Goal: Task Accomplishment & Management: Manage account settings

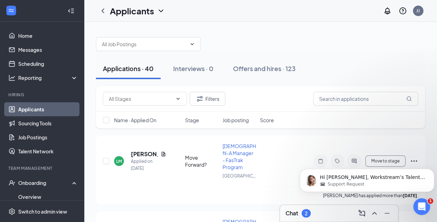
scroll to position [236, 0]
click at [370, 182] on div "Support Request" at bounding box center [373, 184] width 106 height 6
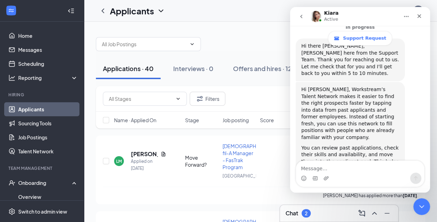
scroll to position [171, 0]
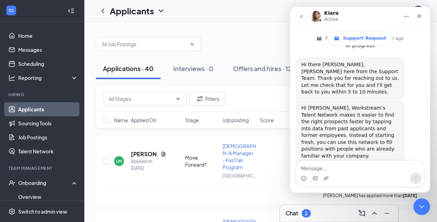
click at [428, 166] on div "Intercom messenger" at bounding box center [360, 173] width 140 height 27
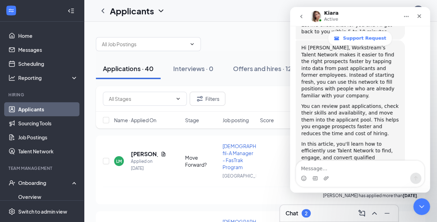
scroll to position [236, 0]
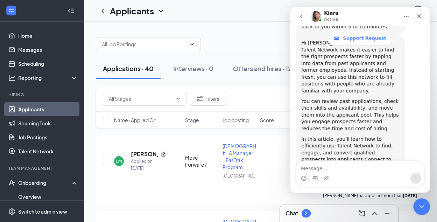
click at [428, 165] on div "Intercom messenger" at bounding box center [360, 173] width 140 height 27
click at [326, 156] on link "Connect to qualified prospects using Talent Network" at bounding box center [346, 165] width 90 height 19
click at [43, 151] on link "Talent Network" at bounding box center [48, 151] width 60 height 14
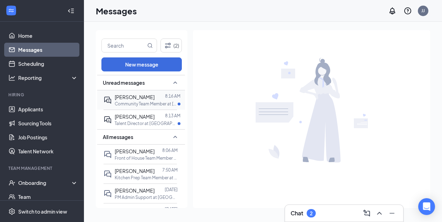
click at [155, 96] on div at bounding box center [160, 97] width 10 height 8
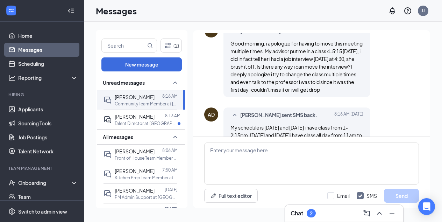
scroll to position [407, 0]
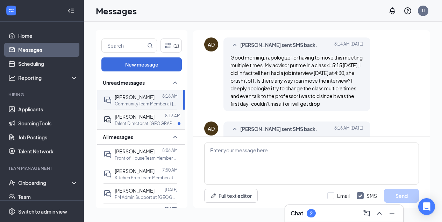
click at [149, 115] on span "[PERSON_NAME]" at bounding box center [135, 116] width 40 height 6
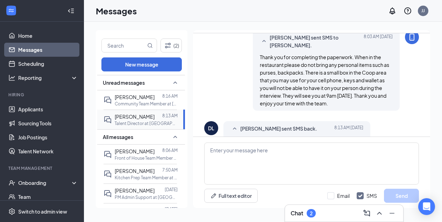
scroll to position [292, 0]
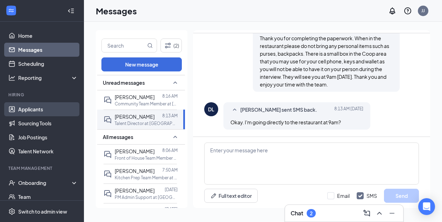
click at [39, 106] on link "Applicants" at bounding box center [48, 109] width 60 height 14
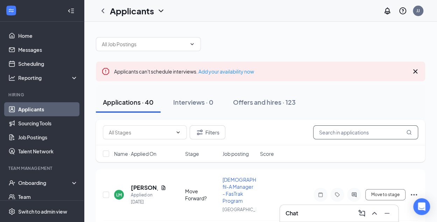
click at [334, 133] on input "text" at bounding box center [365, 132] width 105 height 14
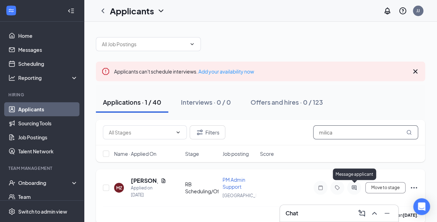
type input "milica"
click at [353, 186] on icon "ActiveChat" at bounding box center [354, 187] width 5 height 5
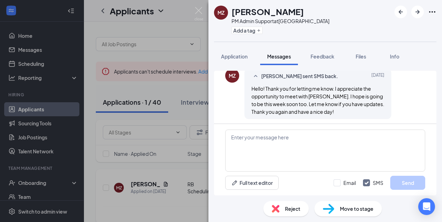
scroll to position [468, 0]
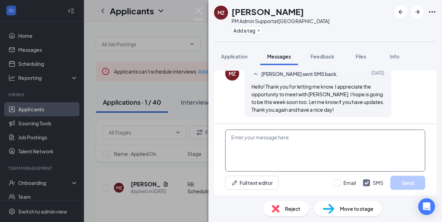
click at [253, 139] on textarea at bounding box center [325, 150] width 200 height 42
type textarea "H"
click at [233, 139] on textarea at bounding box center [325, 150] width 200 height 42
paste textarea "Congratulations! You have made it to your final interview with our Owner/Operat…"
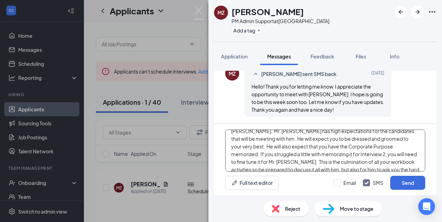
scroll to position [42, 0]
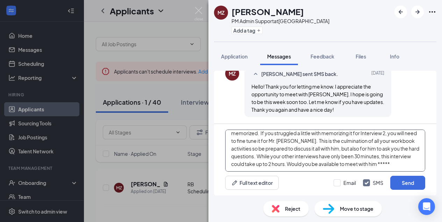
click at [340, 158] on textarea "Congratulations! You have made it to your final interview with our Owner/Operat…" at bounding box center [325, 150] width 200 height 42
drag, startPoint x: 269, startPoint y: 170, endPoint x: 220, endPoint y: 167, distance: 49.1
click at [220, 167] on div "Congratulations! You have made it to your final interview with our Owner/Operat…" at bounding box center [325, 159] width 223 height 71
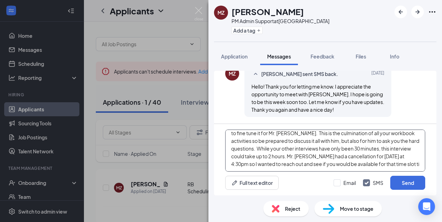
drag, startPoint x: 270, startPoint y: 163, endPoint x: 231, endPoint y: 164, distance: 39.2
click at [231, 164] on textarea "Congratulations! You have made it to your final interview with our Owner/Operat…" at bounding box center [325, 150] width 200 height 42
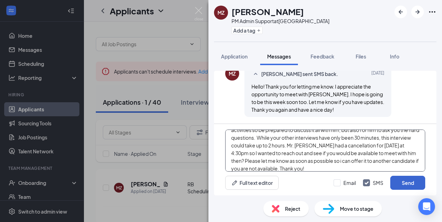
type textarea "Congratulations! You have made it to your final interview with our Owner/Operat…"
click at [399, 183] on button "Send" at bounding box center [407, 183] width 35 height 14
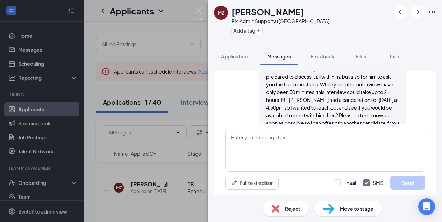
scroll to position [628, 0]
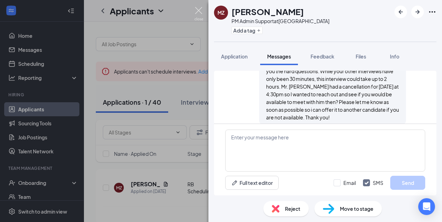
click at [199, 9] on img at bounding box center [199, 14] width 9 height 14
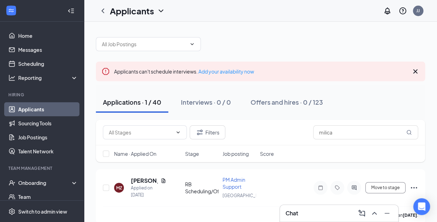
click at [413, 71] on icon "Cross" at bounding box center [415, 71] width 8 height 8
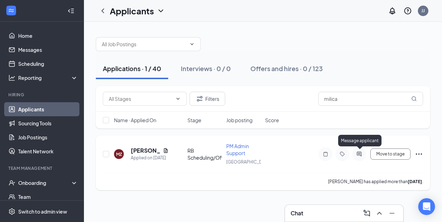
click at [361, 153] on icon "ActiveChat" at bounding box center [359, 153] width 5 height 5
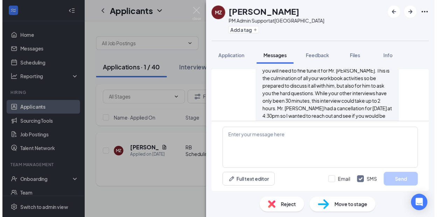
scroll to position [591, 0]
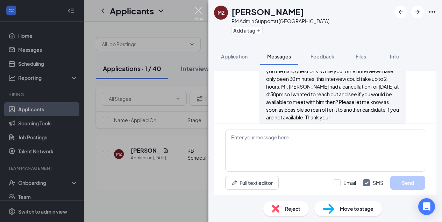
click at [199, 9] on img at bounding box center [199, 14] width 9 height 14
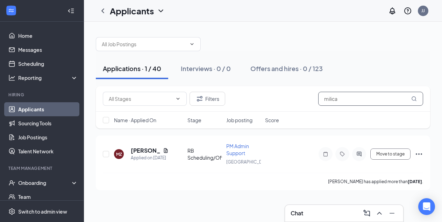
drag, startPoint x: 307, startPoint y: 99, endPoint x: 276, endPoint y: 96, distance: 30.6
click at [276, 96] on div "Filters milica" at bounding box center [263, 99] width 320 height 14
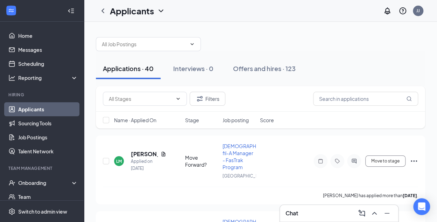
click at [31, 110] on link "Applicants" at bounding box center [48, 109] width 60 height 14
click at [36, 137] on link "Job Postings" at bounding box center [48, 137] width 60 height 14
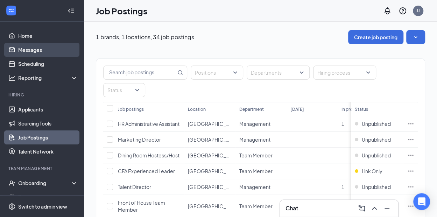
click at [29, 48] on link "Messages" at bounding box center [48, 50] width 60 height 14
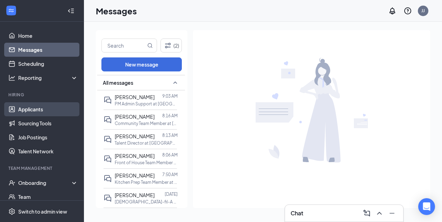
click at [37, 105] on link "Applicants" at bounding box center [48, 109] width 60 height 14
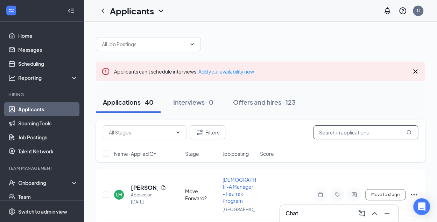
click at [323, 131] on input "text" at bounding box center [365, 132] width 105 height 14
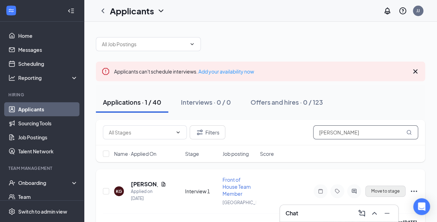
type input "[PERSON_NAME]"
click at [381, 190] on button "Move to stage" at bounding box center [385, 190] width 40 height 11
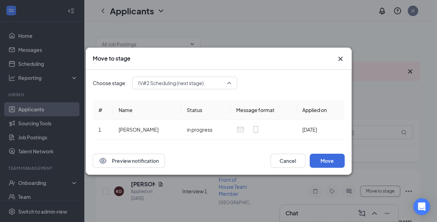
click at [230, 84] on span "IV#2 Scheduling (next stage)" at bounding box center [184, 83] width 93 height 10
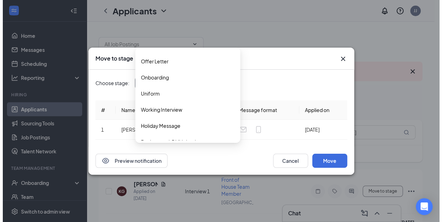
scroll to position [198, 0]
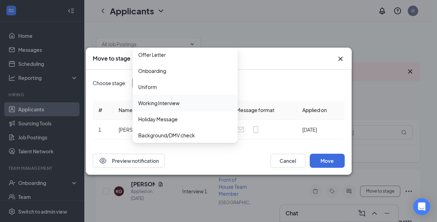
click at [162, 102] on span "Working Interview" at bounding box center [158, 103] width 41 height 8
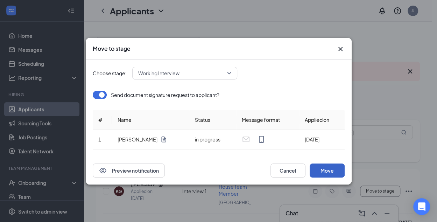
click at [324, 170] on button "Move" at bounding box center [327, 170] width 35 height 14
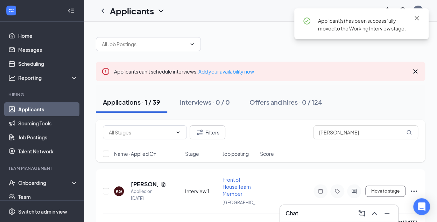
click at [414, 70] on icon "Cross" at bounding box center [415, 71] width 4 height 4
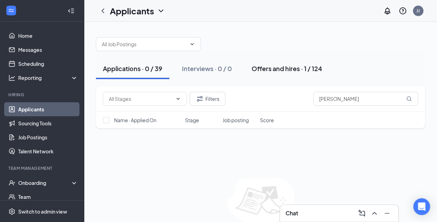
click at [284, 70] on div "Offers and hires · 1 / 124" at bounding box center [287, 68] width 71 height 9
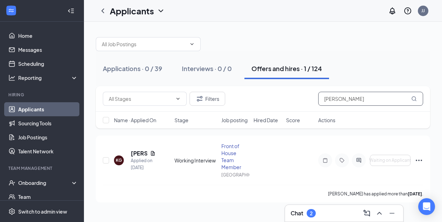
drag, startPoint x: 344, startPoint y: 97, endPoint x: 272, endPoint y: 95, distance: 72.1
click at [272, 95] on div "Filters [PERSON_NAME]" at bounding box center [263, 99] width 320 height 14
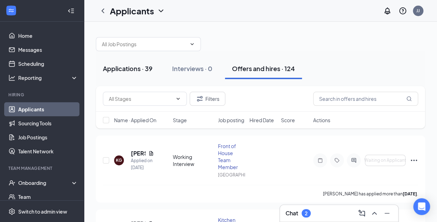
click at [124, 68] on div "Applications · 39" at bounding box center [128, 68] width 50 height 9
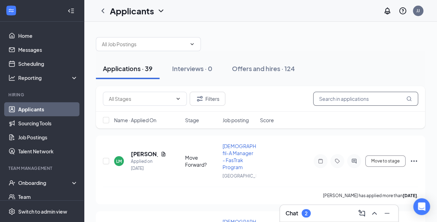
click at [330, 103] on input "text" at bounding box center [365, 99] width 105 height 14
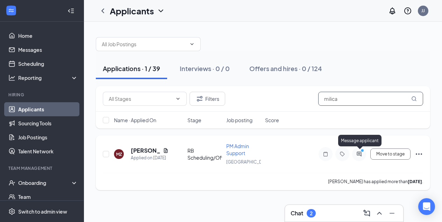
type input "milica"
click at [358, 154] on icon "ActiveChat" at bounding box center [359, 153] width 5 height 5
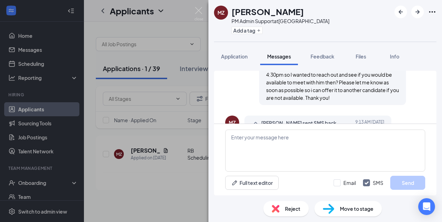
scroll to position [591, 0]
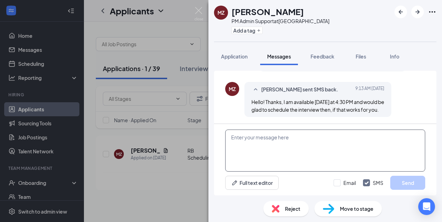
click at [242, 137] on textarea at bounding box center [325, 150] width 200 height 42
paste textarea "Great! The interview will be at our Copter Administration Office. If no one is …"
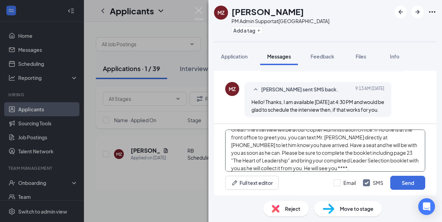
scroll to position [12, 0]
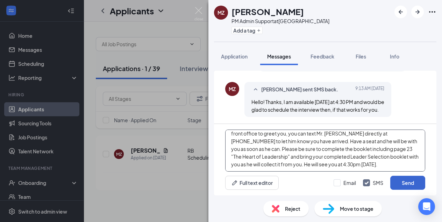
type textarea "Great! The interview will be at our Copter Administration Office. If no one is …"
click at [411, 182] on button "Send" at bounding box center [407, 183] width 35 height 14
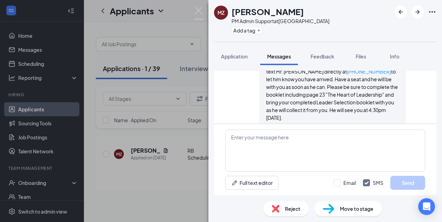
scroll to position [689, 0]
click at [197, 10] on img at bounding box center [199, 14] width 9 height 14
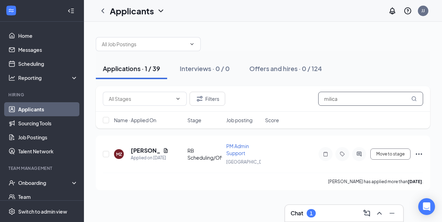
drag, startPoint x: 359, startPoint y: 102, endPoint x: 290, endPoint y: 92, distance: 70.0
click at [290, 92] on div "Filters milica" at bounding box center [263, 99] width 320 height 14
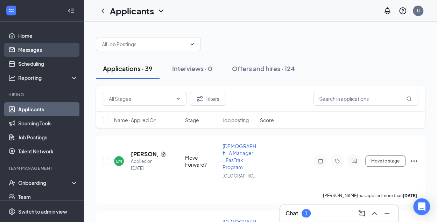
click at [31, 49] on link "Messages" at bounding box center [48, 50] width 60 height 14
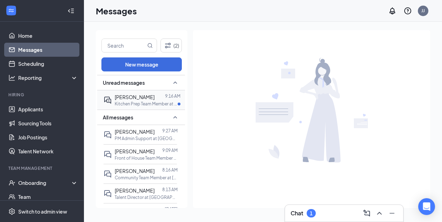
click at [155, 93] on div at bounding box center [160, 97] width 10 height 8
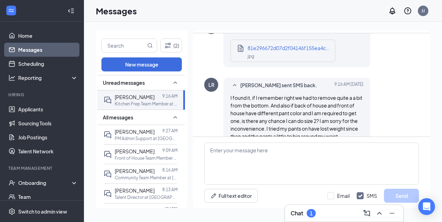
scroll to position [445, 0]
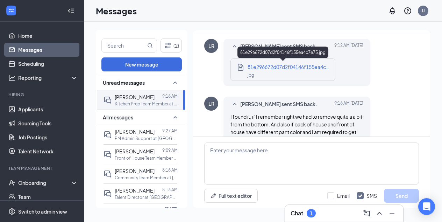
click at [316, 66] on span "81e296672d07d2f04146f155ea4c7e75.jpg" at bounding box center [297, 67] width 99 height 6
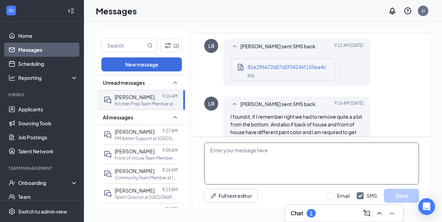
click at [254, 153] on textarea at bounding box center [311, 163] width 215 height 42
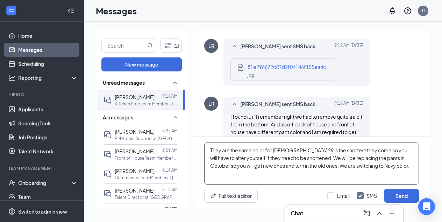
click at [385, 164] on textarea "They are the same color for [DEMOGRAPHIC_DATA] 29 is the shortest they come so …" at bounding box center [311, 163] width 215 height 42
type textarea "They are the same color for [DEMOGRAPHIC_DATA] 29 is the shortest they come so …"
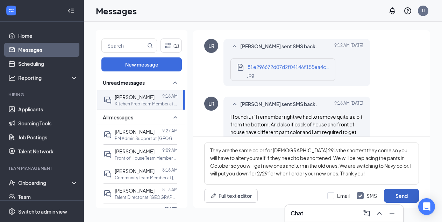
click at [408, 196] on button "Send" at bounding box center [401, 196] width 35 height 14
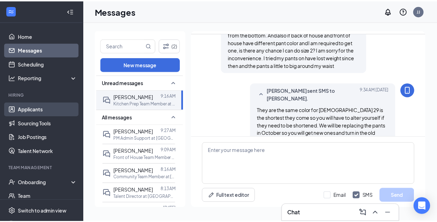
scroll to position [561, 0]
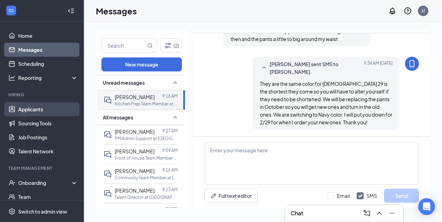
click at [29, 110] on link "Applicants" at bounding box center [48, 109] width 60 height 14
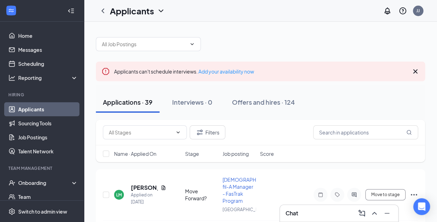
click at [414, 71] on icon "Cross" at bounding box center [415, 71] width 8 height 8
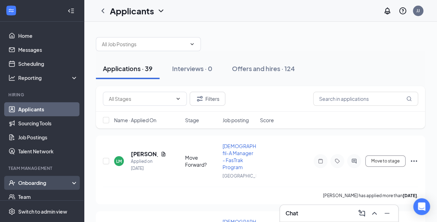
click at [38, 183] on div "Onboarding" at bounding box center [45, 182] width 54 height 7
click at [35, 196] on link "Overview" at bounding box center [48, 197] width 60 height 14
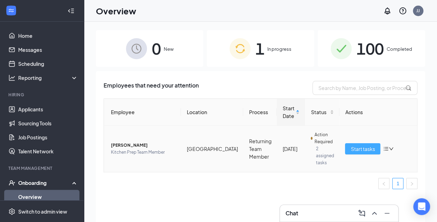
click at [357, 146] on span "Start tasks" at bounding box center [363, 149] width 24 height 8
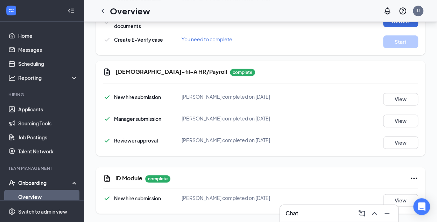
scroll to position [461, 0]
click at [400, 120] on button "View" at bounding box center [400, 120] width 35 height 13
click at [394, 144] on button "View" at bounding box center [400, 142] width 35 height 13
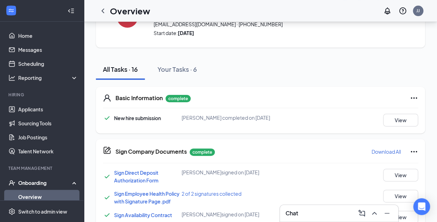
scroll to position [39, 0]
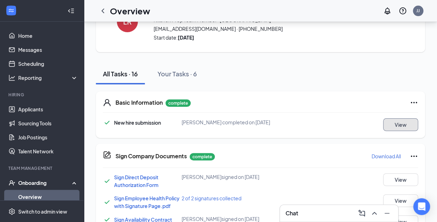
click at [399, 127] on button "View" at bounding box center [400, 124] width 35 height 13
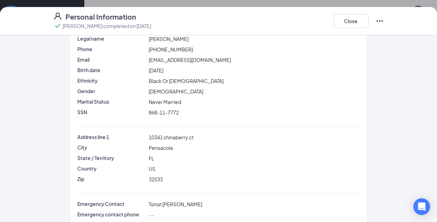
scroll to position [55, 0]
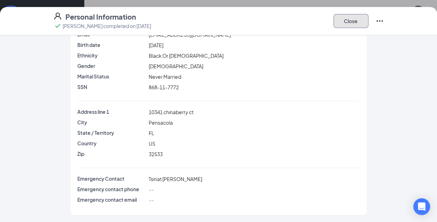
click at [348, 20] on button "Close" at bounding box center [350, 21] width 35 height 14
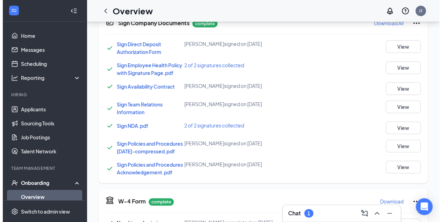
scroll to position [0, 0]
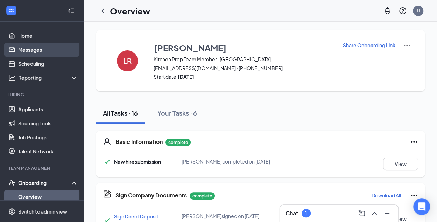
click at [30, 49] on link "Messages" at bounding box center [48, 50] width 60 height 14
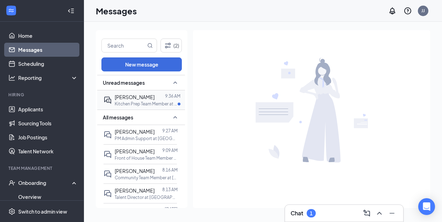
click at [140, 100] on div "[PERSON_NAME]" at bounding box center [135, 97] width 40 height 8
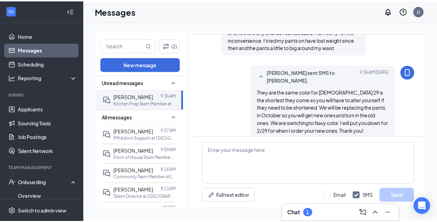
scroll to position [454, 0]
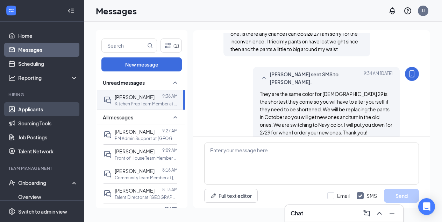
click at [29, 110] on link "Applicants" at bounding box center [48, 109] width 60 height 14
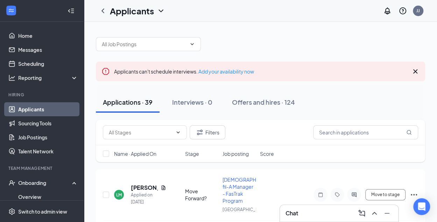
click at [417, 71] on icon "Cross" at bounding box center [415, 71] width 8 height 8
